Goal: Task Accomplishment & Management: Manage account settings

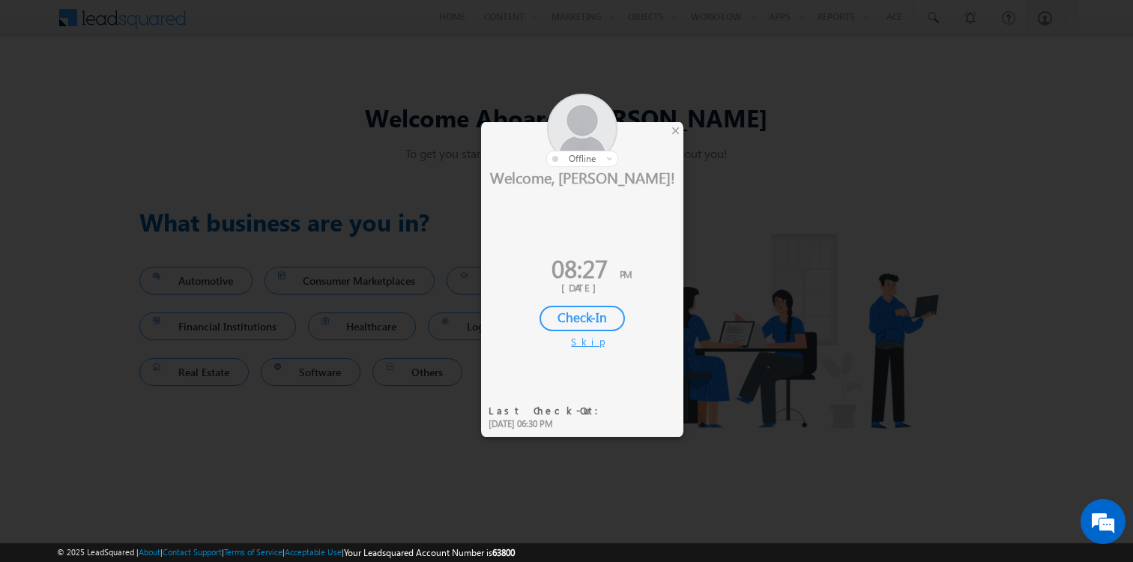
click at [579, 342] on div "Skip" at bounding box center [582, 341] width 22 height 13
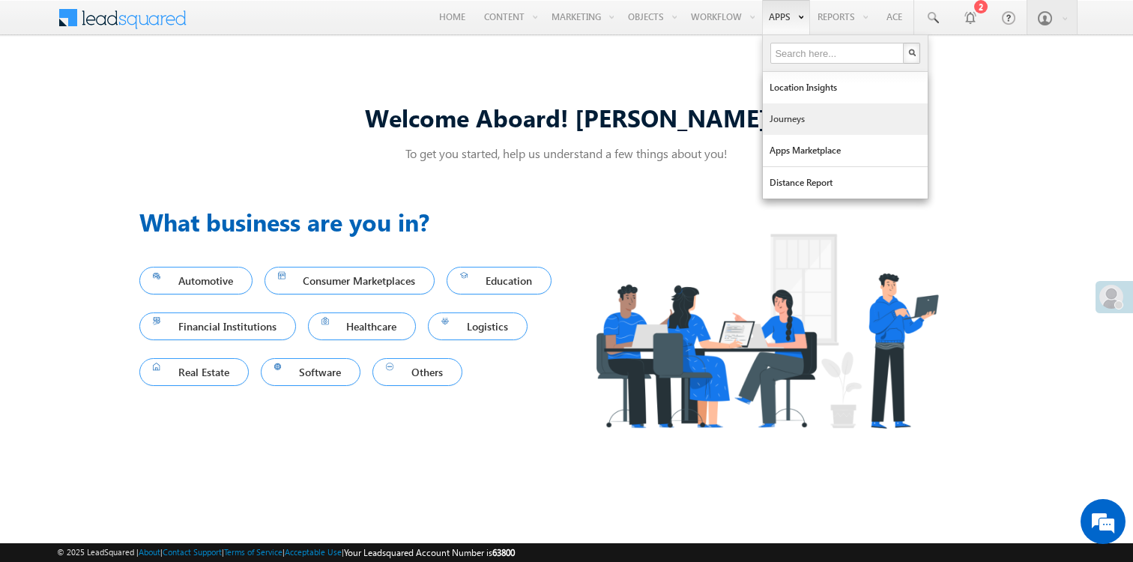
click at [795, 124] on link "Journeys" at bounding box center [845, 118] width 165 height 31
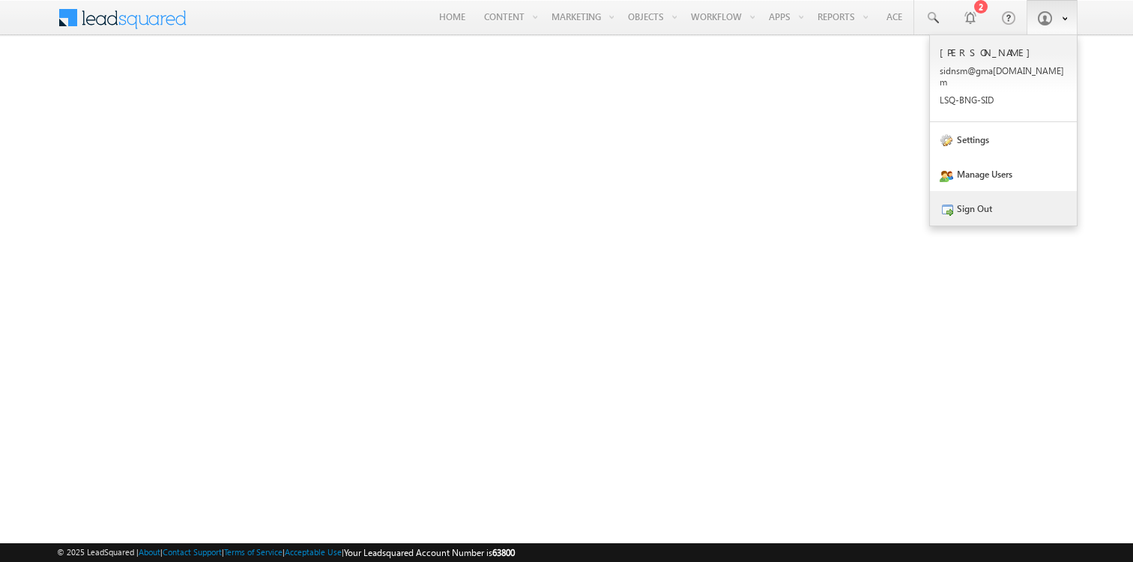
click at [989, 205] on link "Sign Out" at bounding box center [1003, 208] width 147 height 34
